Goal: Information Seeking & Learning: Find specific fact

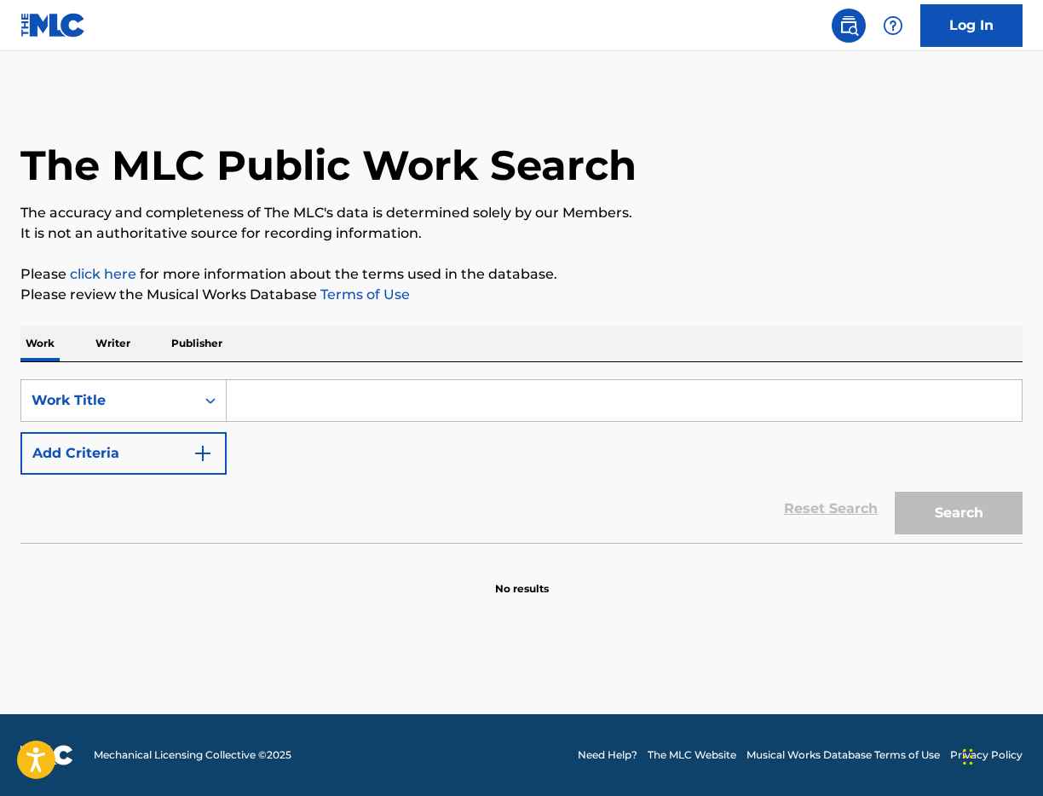
click at [260, 402] on input "Search Form" at bounding box center [624, 400] width 795 height 41
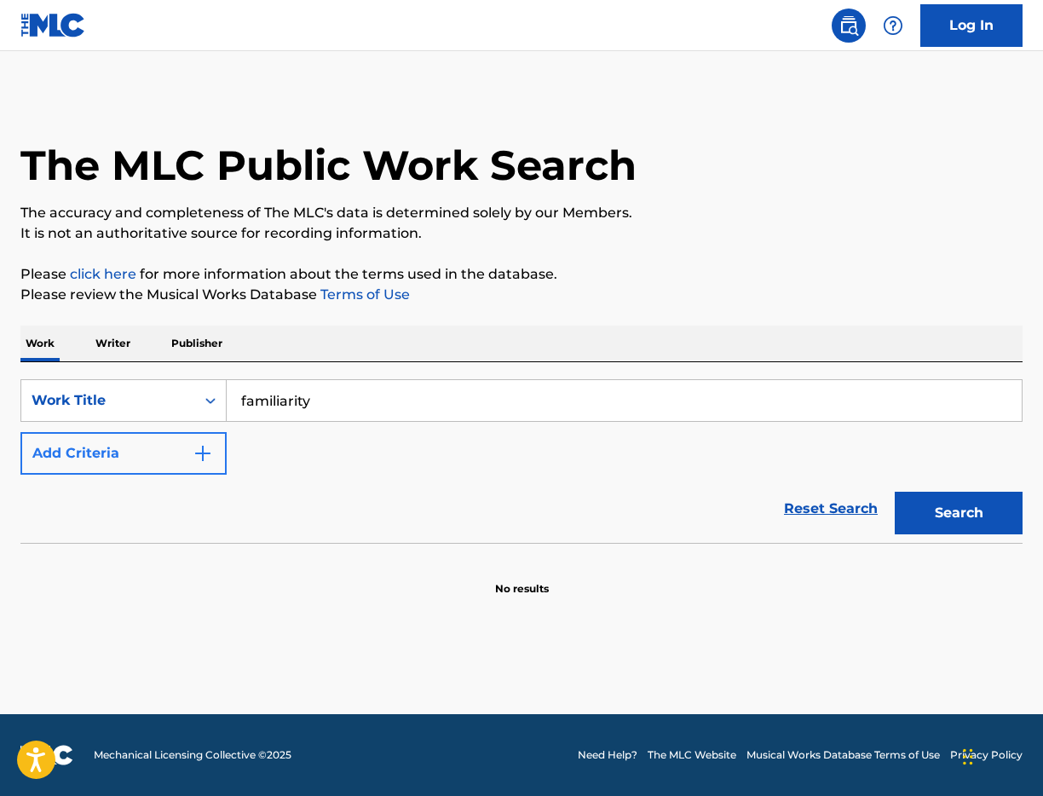
type input "familiarity"
click at [189, 455] on button "Add Criteria" at bounding box center [123, 453] width 206 height 43
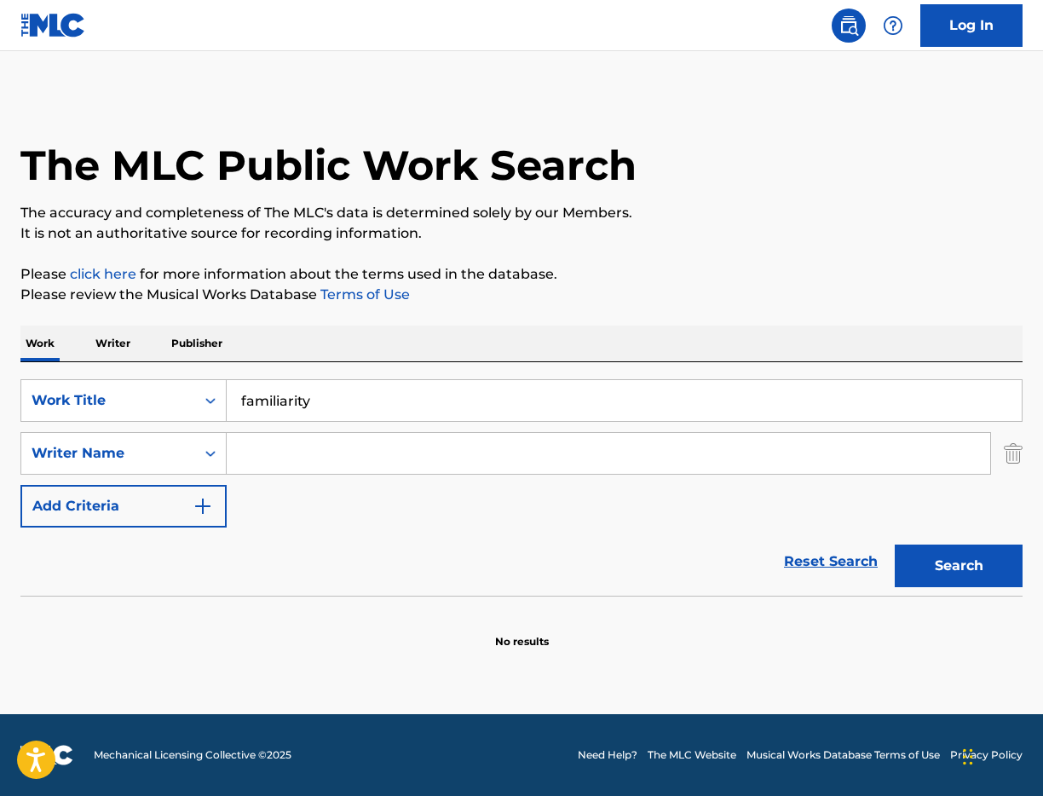
click at [294, 453] on input "Search Form" at bounding box center [609, 453] width 764 height 41
paste input "[PERSON_NAME]"
type input "[PERSON_NAME]"
click at [997, 563] on button "Search" at bounding box center [959, 566] width 128 height 43
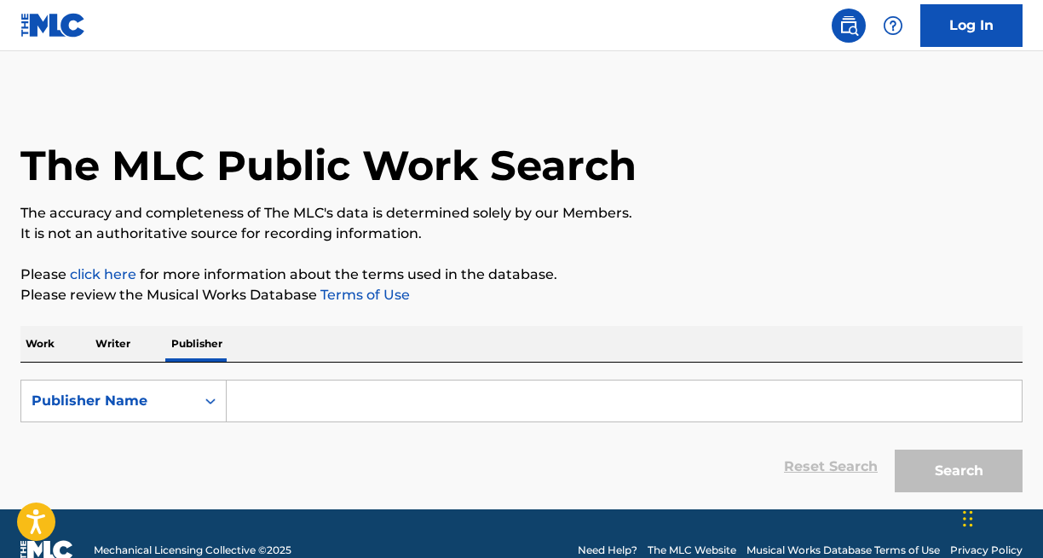
click at [318, 402] on input "Search Form" at bounding box center [624, 400] width 795 height 41
paste input "THE KIDS ARE THE FUTURE PUBLISHING"
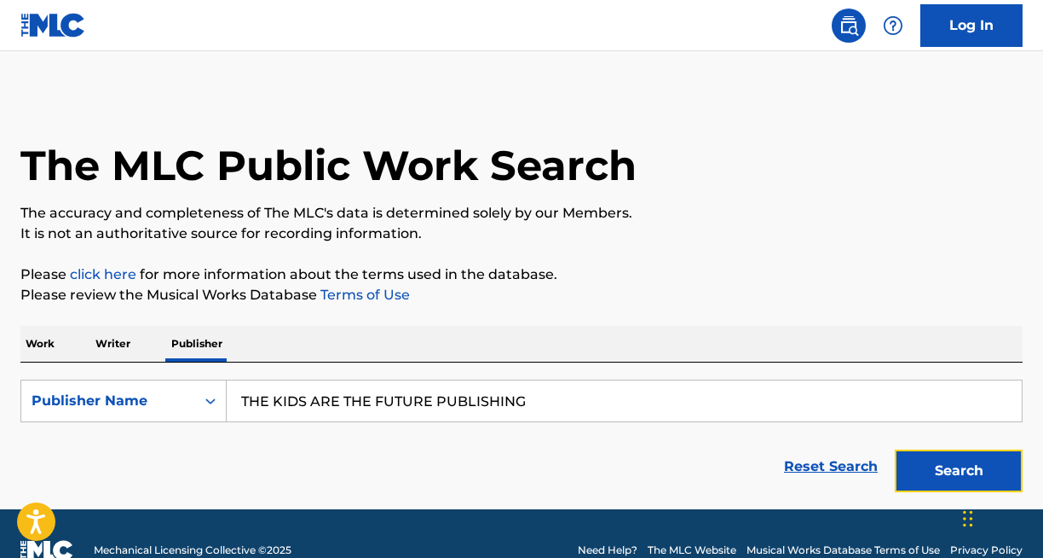
click at [926, 463] on button "Search" at bounding box center [959, 470] width 128 height 43
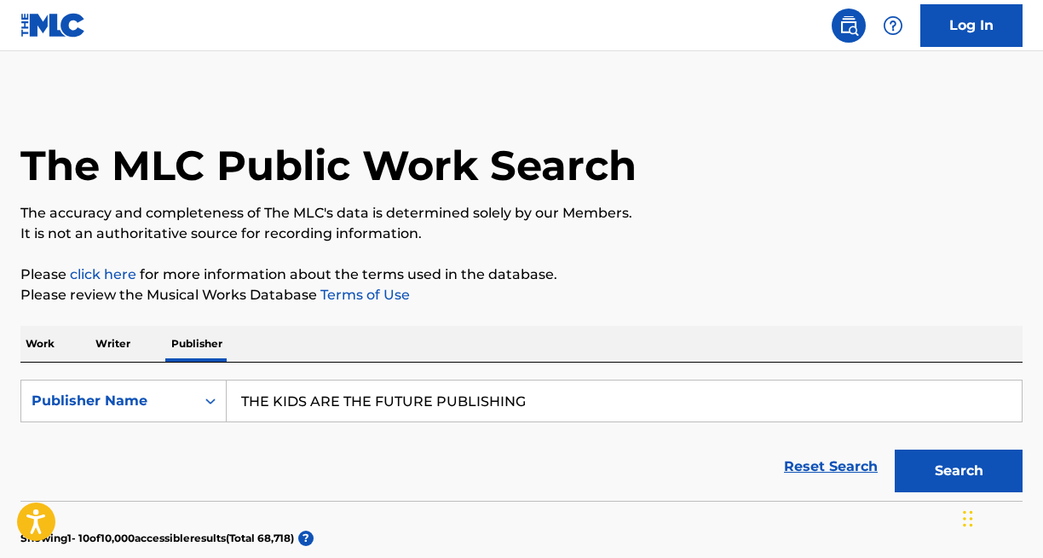
click at [471, 418] on input "THE KIDS ARE THE FUTURE PUBLISHING" at bounding box center [624, 400] width 795 height 41
click at [459, 388] on input "THE KIDS ARE THE FUTURE PUBLISHING" at bounding box center [624, 400] width 795 height 41
click at [458, 388] on input "THE KIDS ARE THE FUTURE PUBLISHING" at bounding box center [624, 400] width 795 height 41
click at [458, 397] on input "THE KIDS ARE THE FUTURE PUBLISHING" at bounding box center [624, 400] width 795 height 41
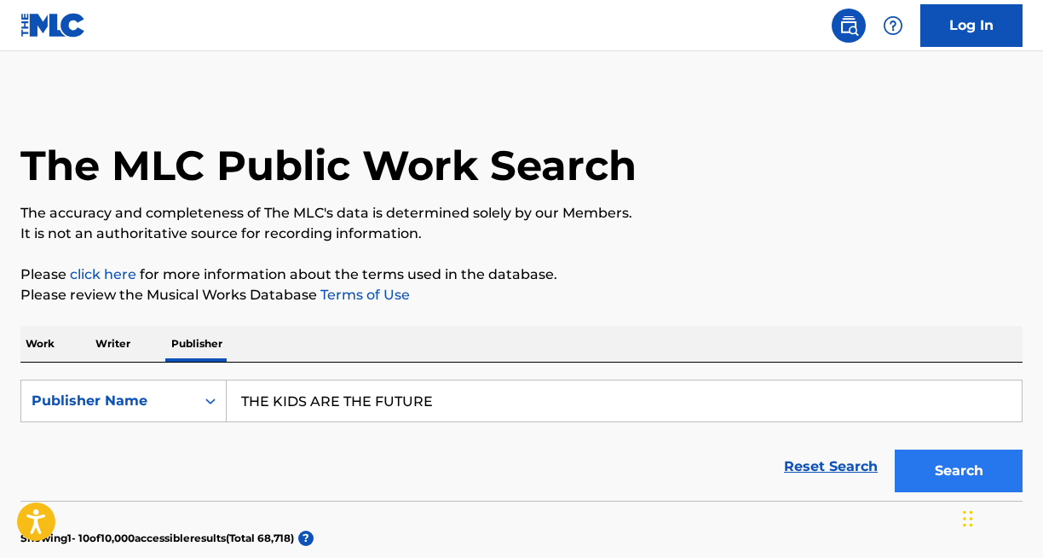
type input "THE KIDS ARE THE FUTURE"
click at [916, 467] on button "Search" at bounding box center [959, 470] width 128 height 43
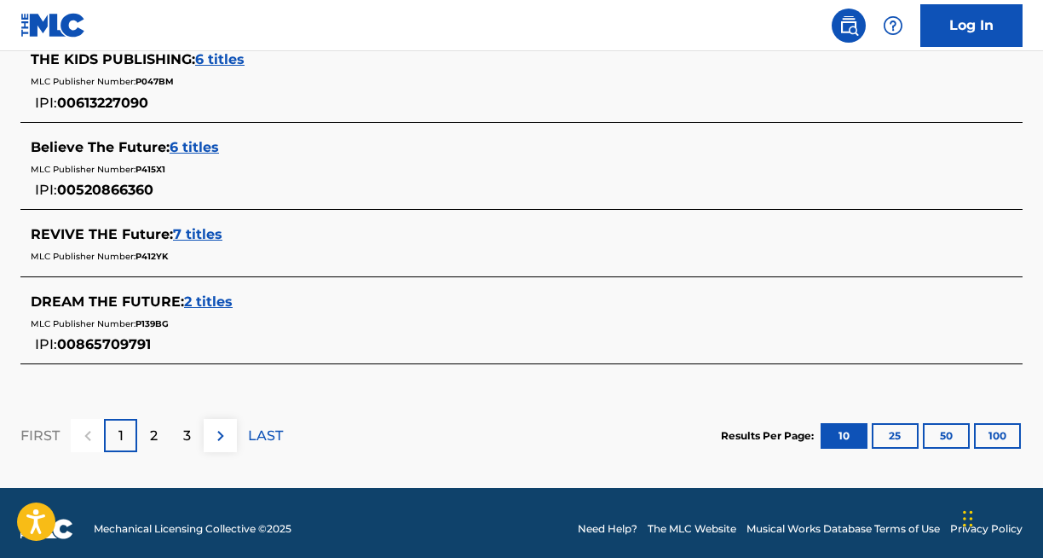
scroll to position [303, 0]
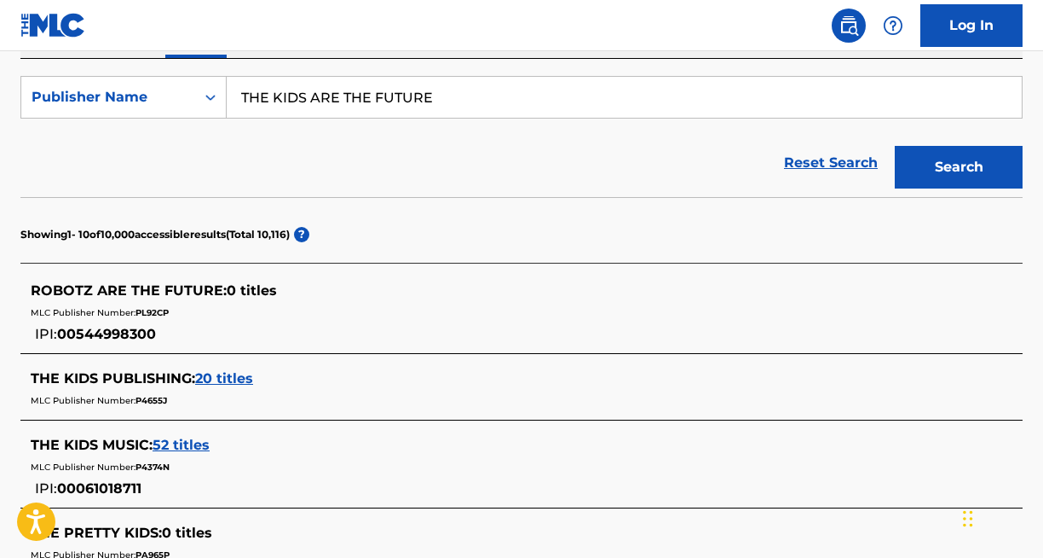
click at [304, 101] on input "THE KIDS ARE THE FUTURE" at bounding box center [624, 97] width 795 height 41
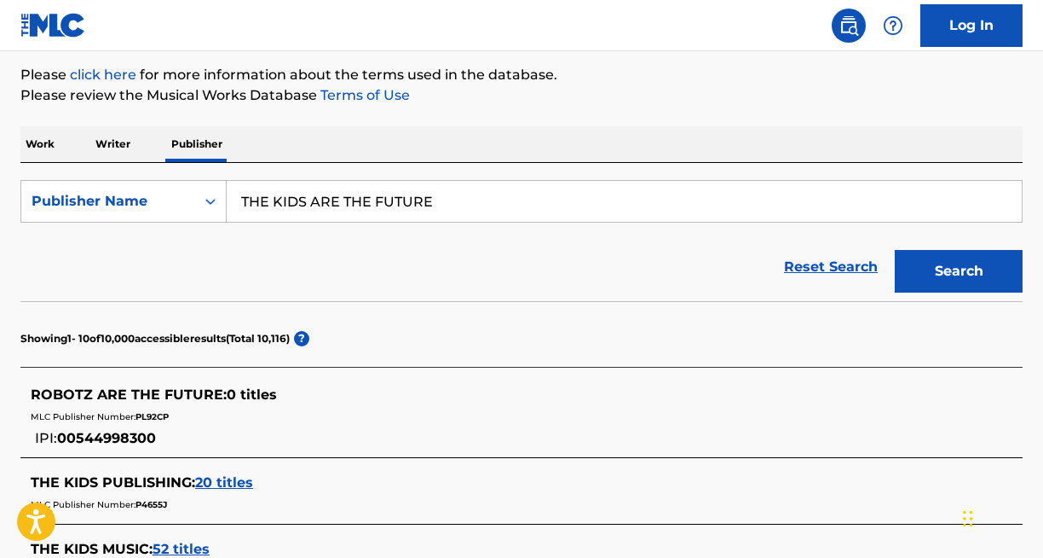
scroll to position [195, 0]
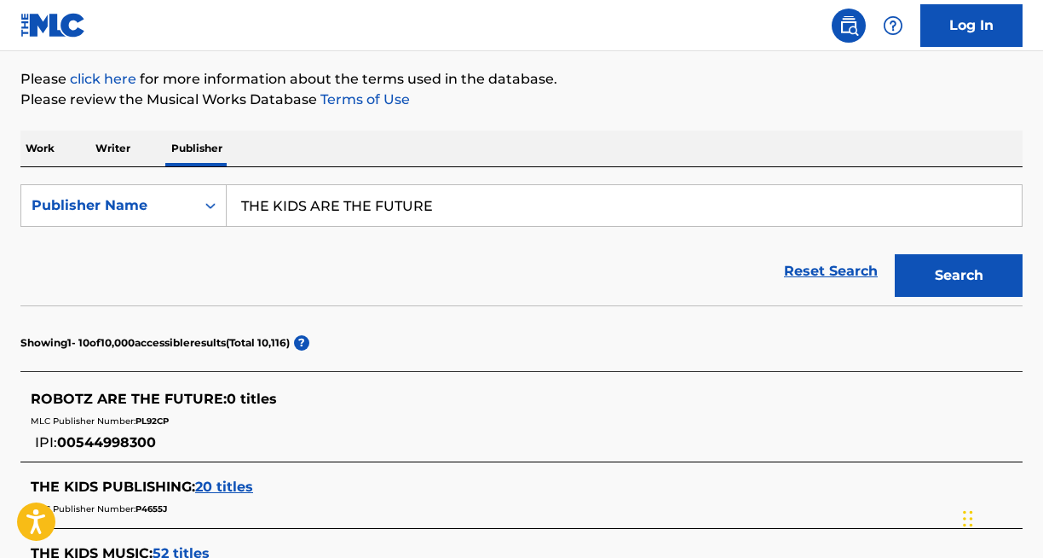
click at [130, 145] on p "Writer" at bounding box center [112, 148] width 45 height 36
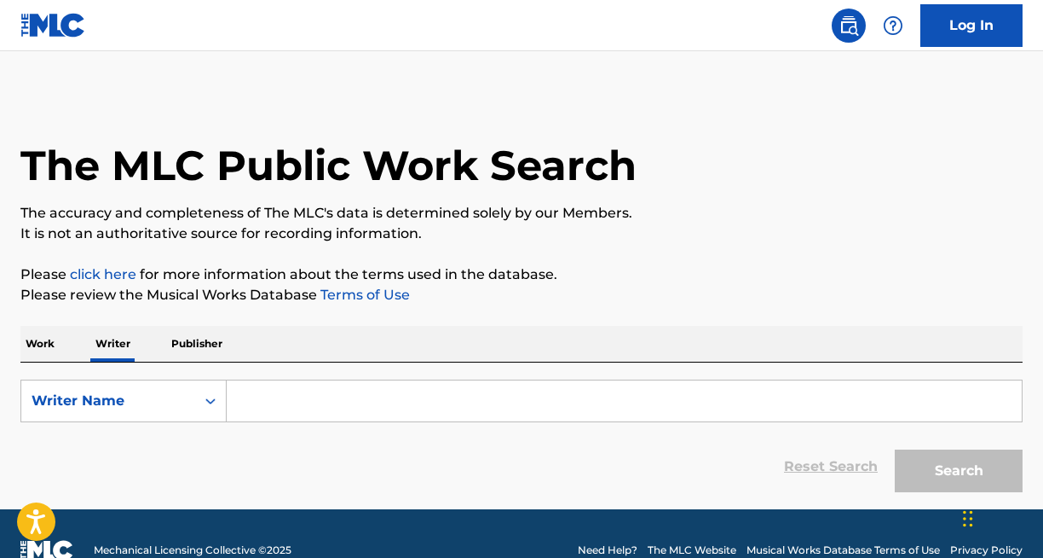
click at [38, 350] on p "Work" at bounding box center [39, 344] width 39 height 36
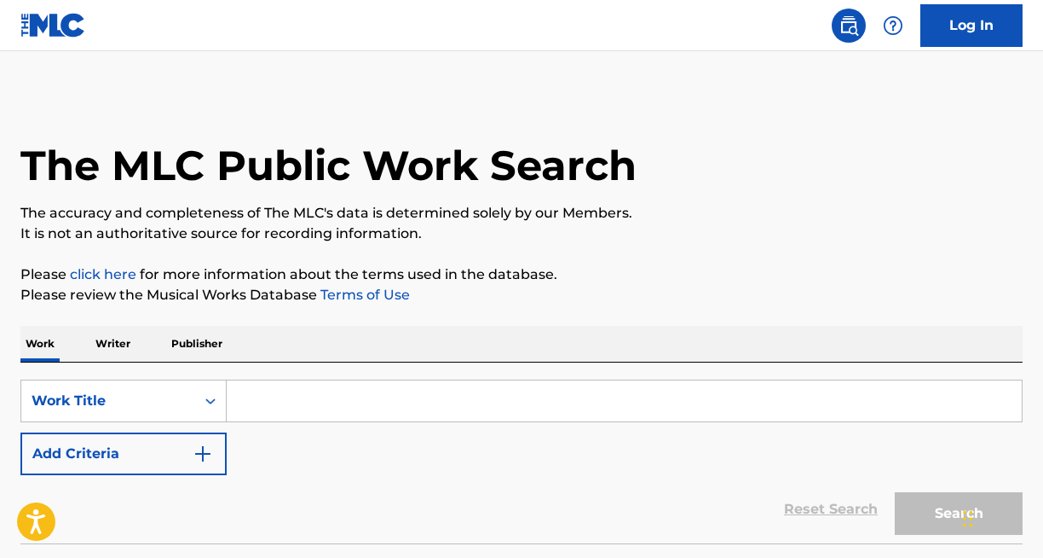
click at [325, 409] on input "Search Form" at bounding box center [624, 400] width 795 height 41
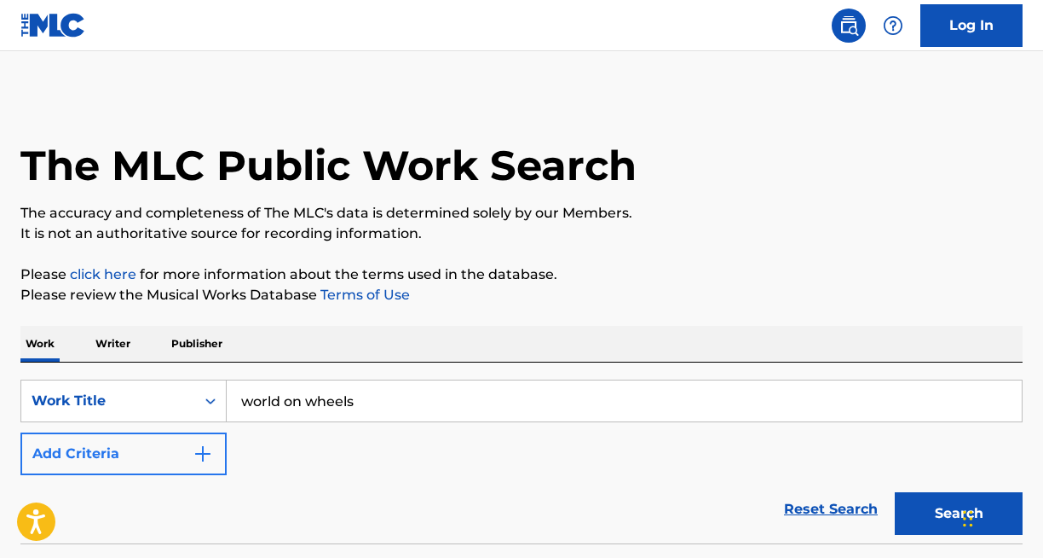
type input "world on wheels"
click at [196, 448] on img "Search Form" at bounding box center [203, 453] width 20 height 20
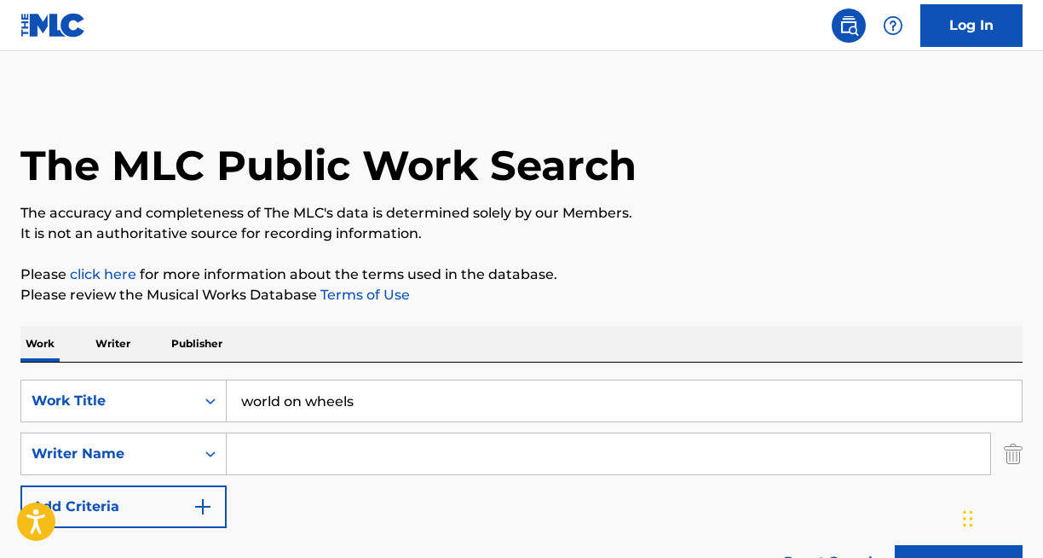
click at [355, 451] on input "Search Form" at bounding box center [609, 453] width 764 height 41
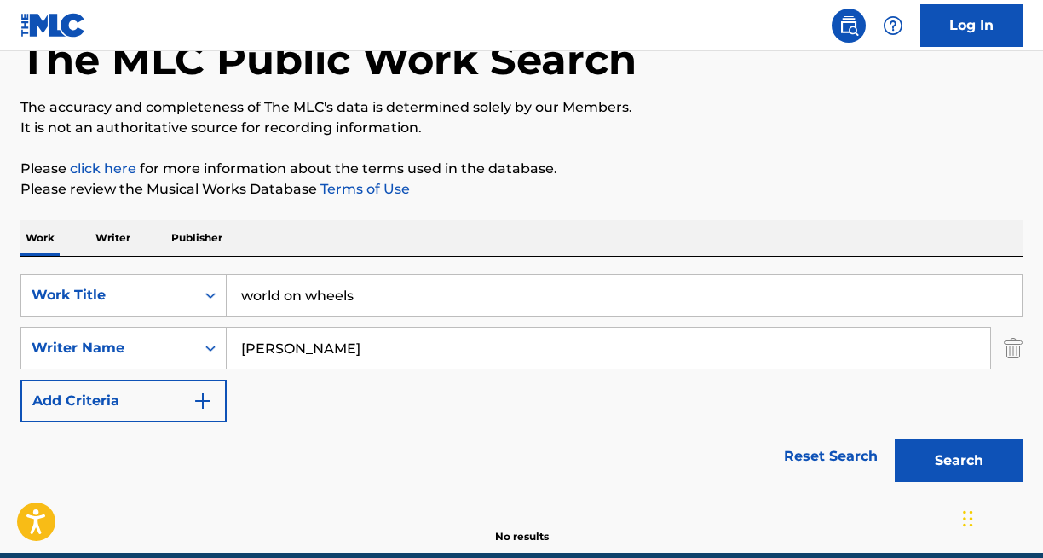
scroll to position [124, 0]
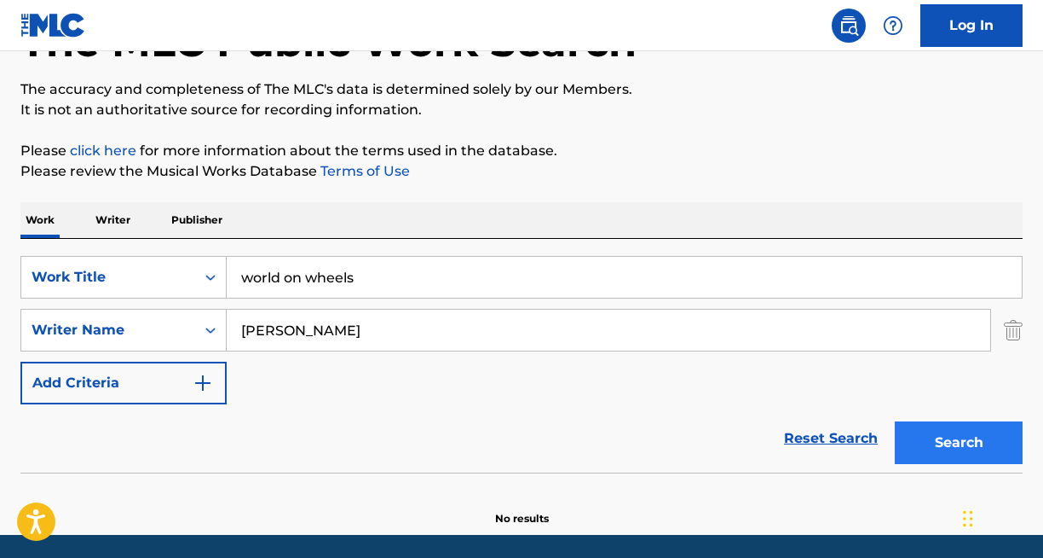
type input "branham"
click at [941, 436] on button "Search" at bounding box center [959, 442] width 128 height 43
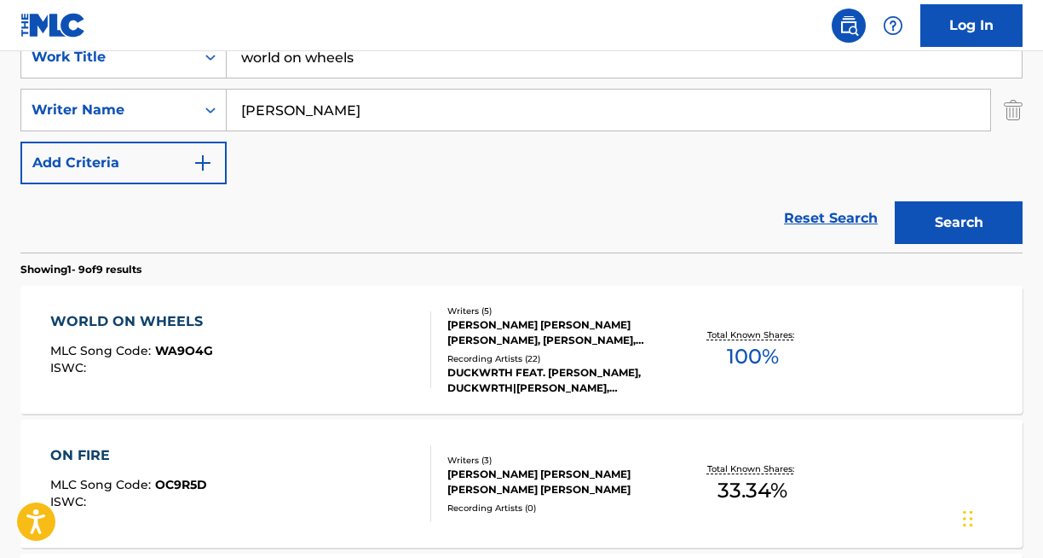
scroll to position [366, 0]
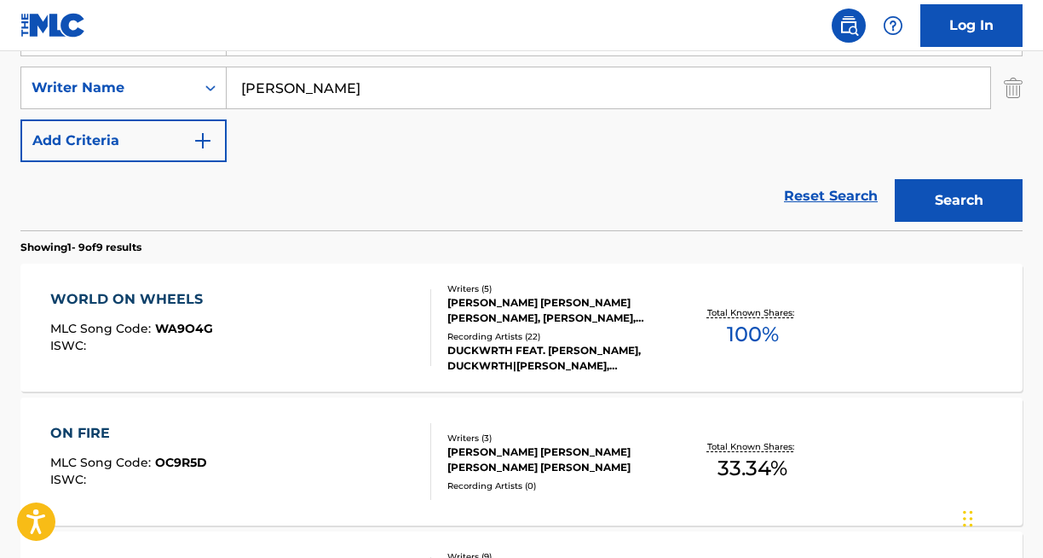
click at [543, 319] on div "KYLE DION JR BRANHAM, RASHAD ALEXANDER JOHNSON, AARON ROGERS, JARED WILLIAM LEE…" at bounding box center [559, 310] width 222 height 31
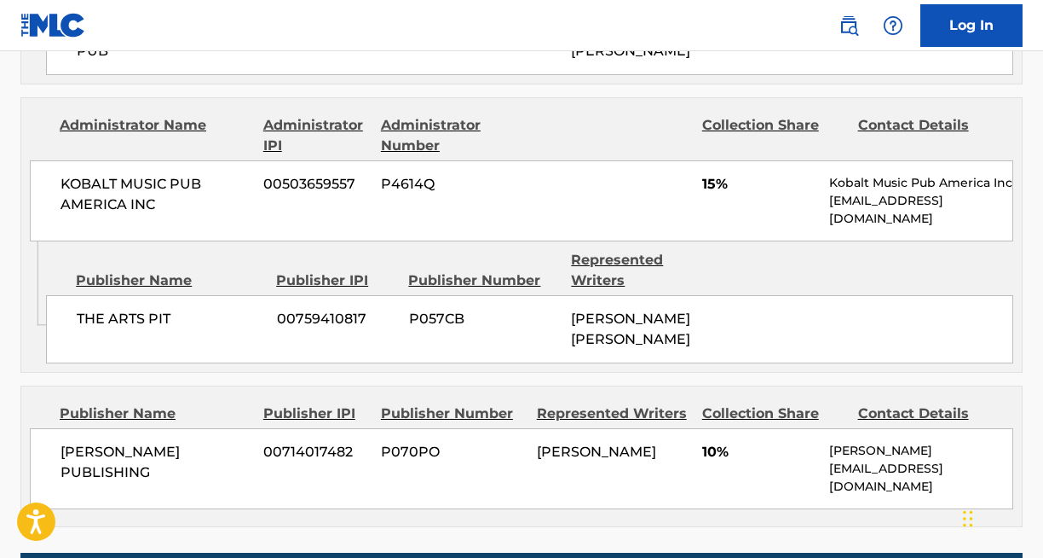
scroll to position [1411, 0]
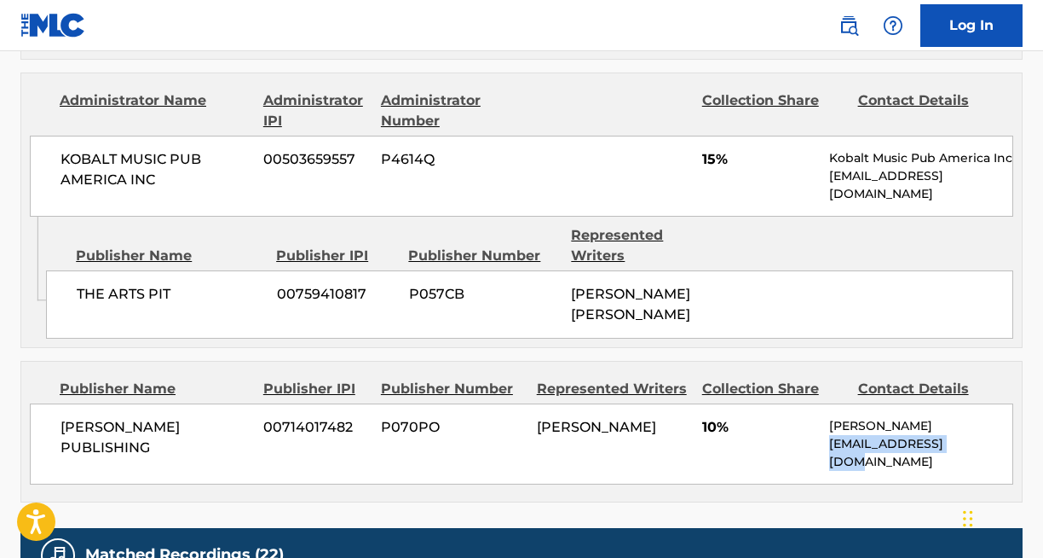
drag, startPoint x: 972, startPoint y: 400, endPoint x: 831, endPoint y: 407, distance: 140.8
click at [830, 435] on p "nigelsparkes@me.com" at bounding box center [920, 453] width 183 height 36
copy p "nigelsparkes@me.com"
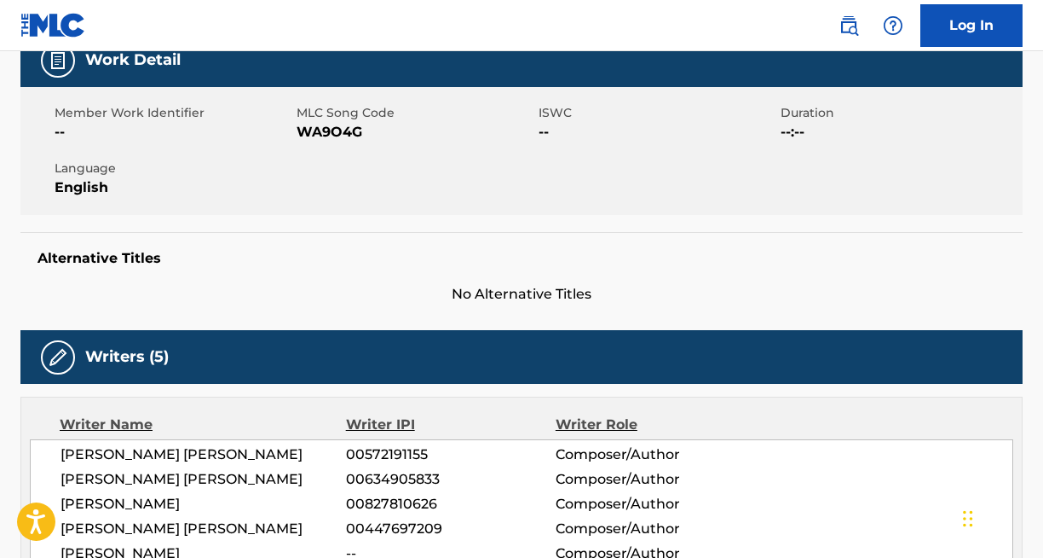
scroll to position [0, 0]
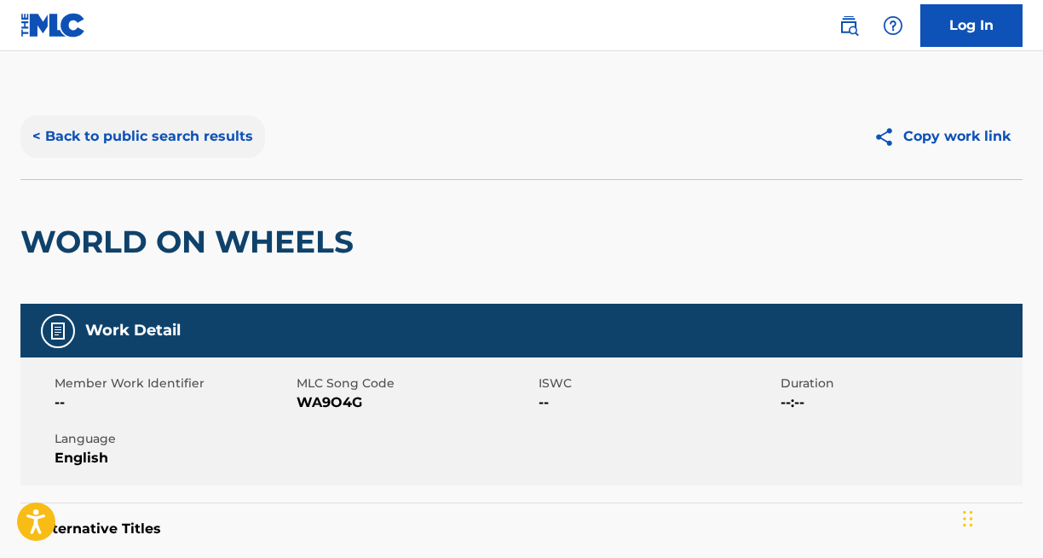
click at [112, 124] on button "< Back to public search results" at bounding box center [142, 136] width 245 height 43
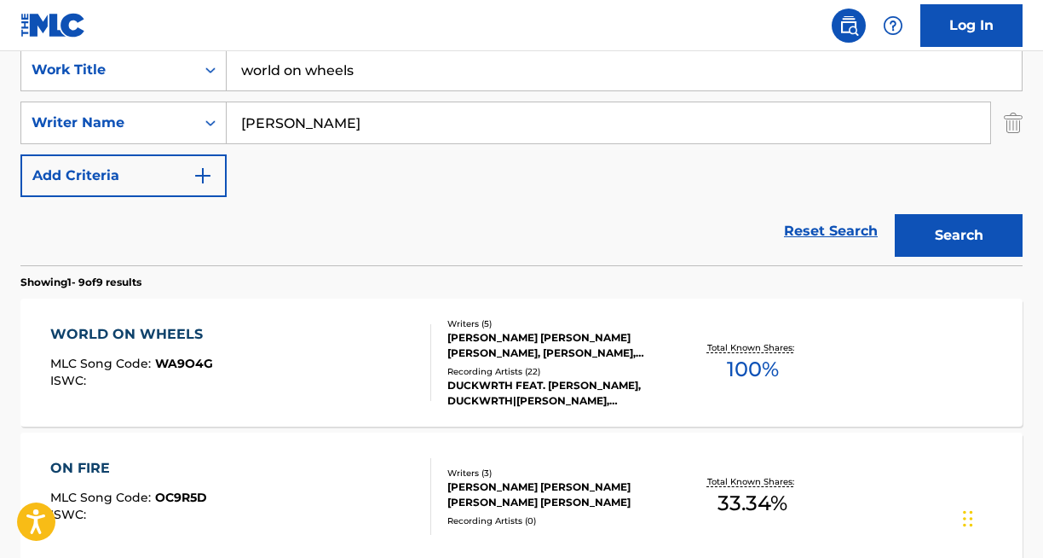
scroll to position [332, 0]
click at [312, 64] on input "world on wheels" at bounding box center [624, 69] width 795 height 41
click at [311, 65] on input "world on wheels" at bounding box center [624, 69] width 795 height 41
type input "i'm a rock"
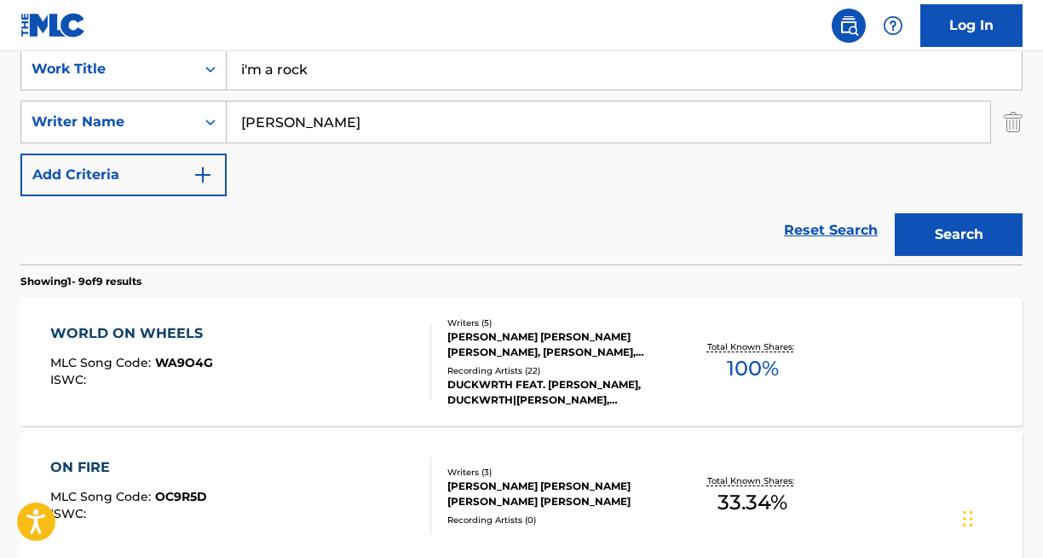
click at [257, 116] on input "branham" at bounding box center [609, 121] width 764 height 41
paste input "JITWAM SINHA"
type input "JITWAM SINHA"
click at [916, 225] on button "Search" at bounding box center [959, 234] width 128 height 43
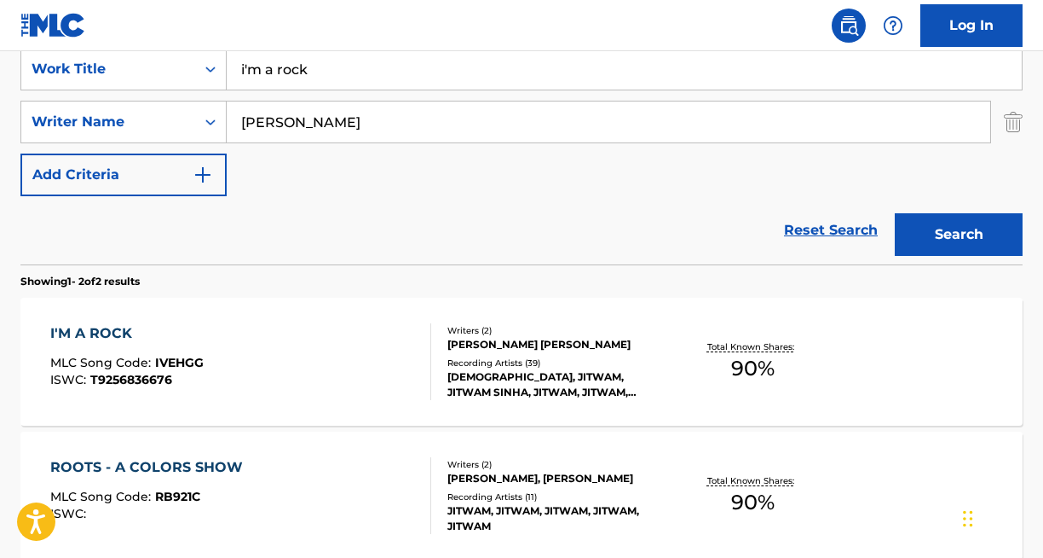
click at [535, 352] on div "JITWAM SINHA, DARIO IVAN ROJO GUERRA" at bounding box center [559, 344] width 222 height 15
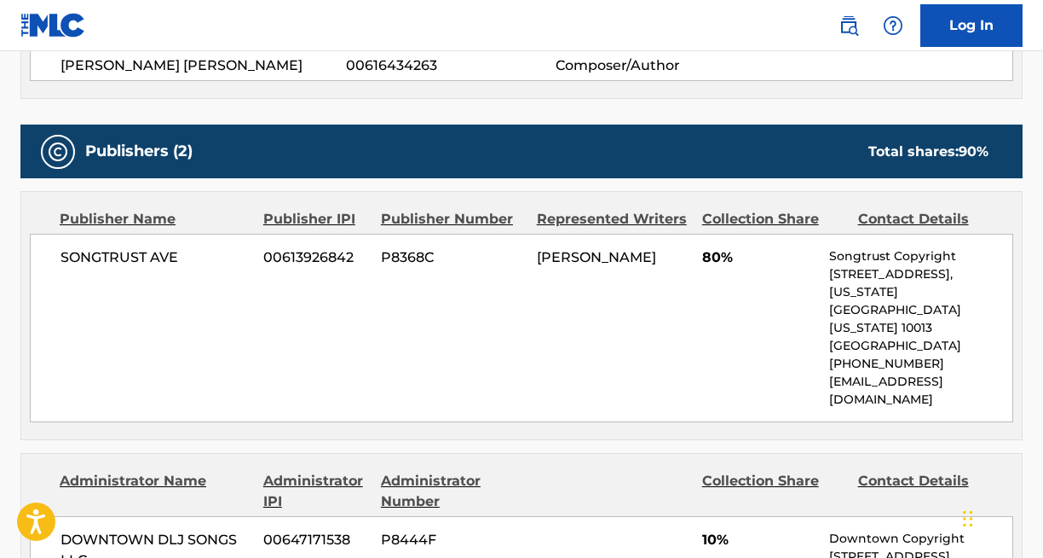
scroll to position [685, 0]
